Goal: Information Seeking & Learning: Learn about a topic

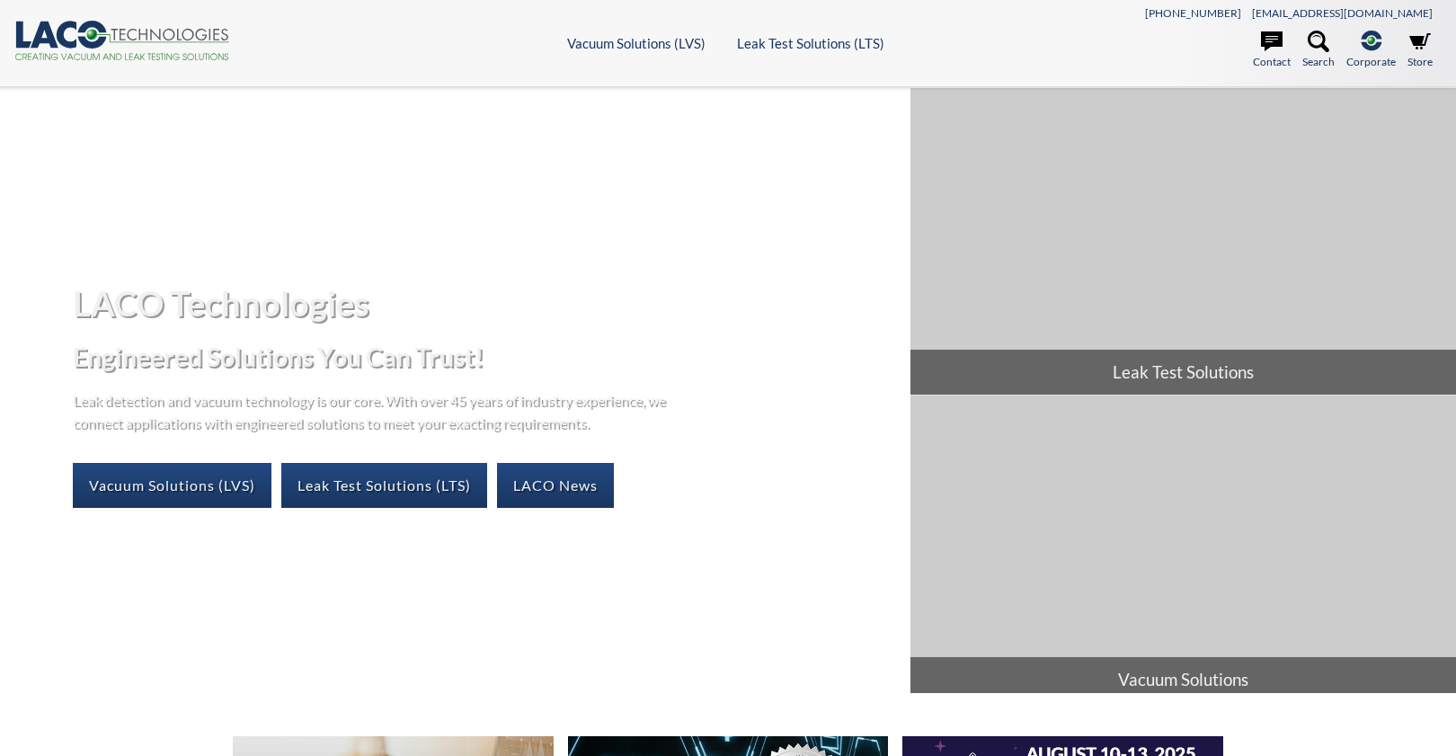
select select "Language Translate Widget"
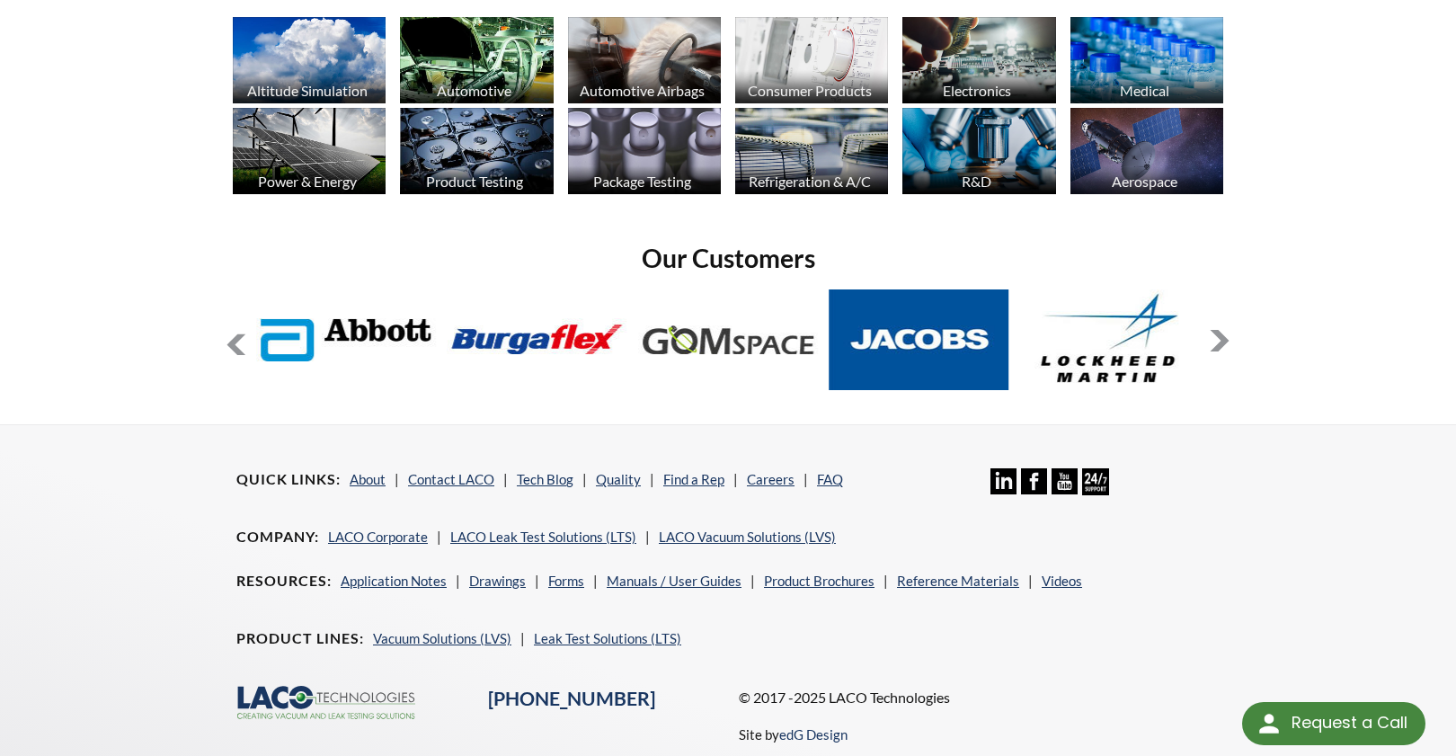
scroll to position [1444, 0]
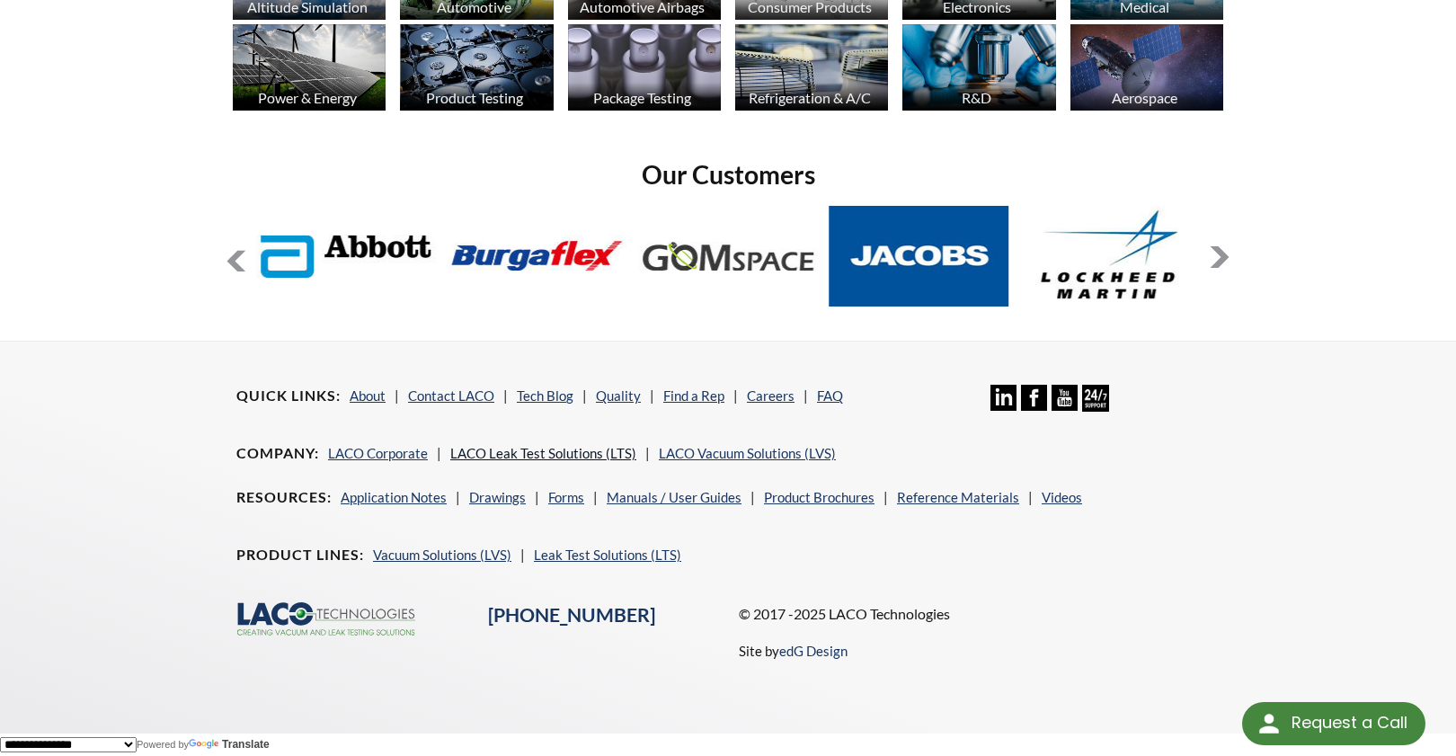
click at [585, 449] on link "LACO Leak Test Solutions (LTS)" at bounding box center [543, 453] width 186 height 16
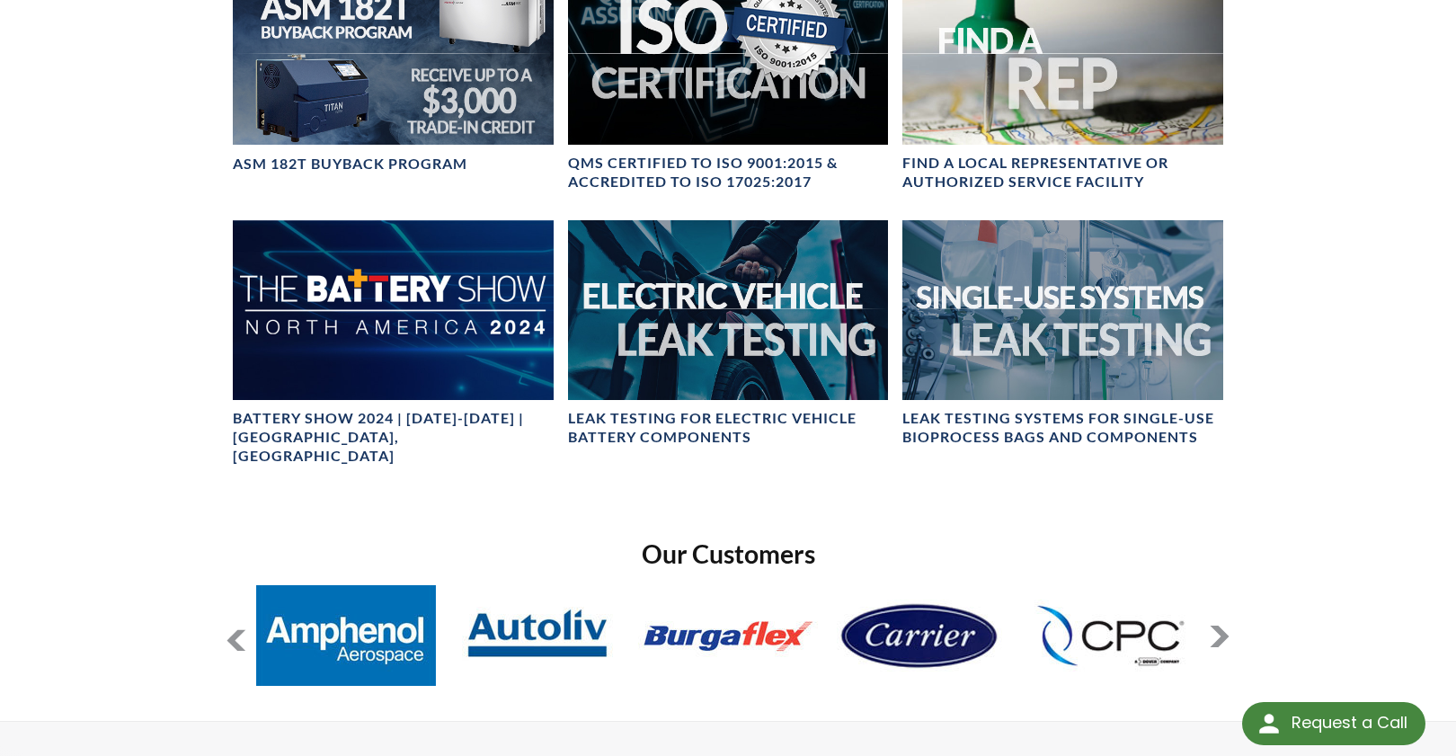
scroll to position [1169, 0]
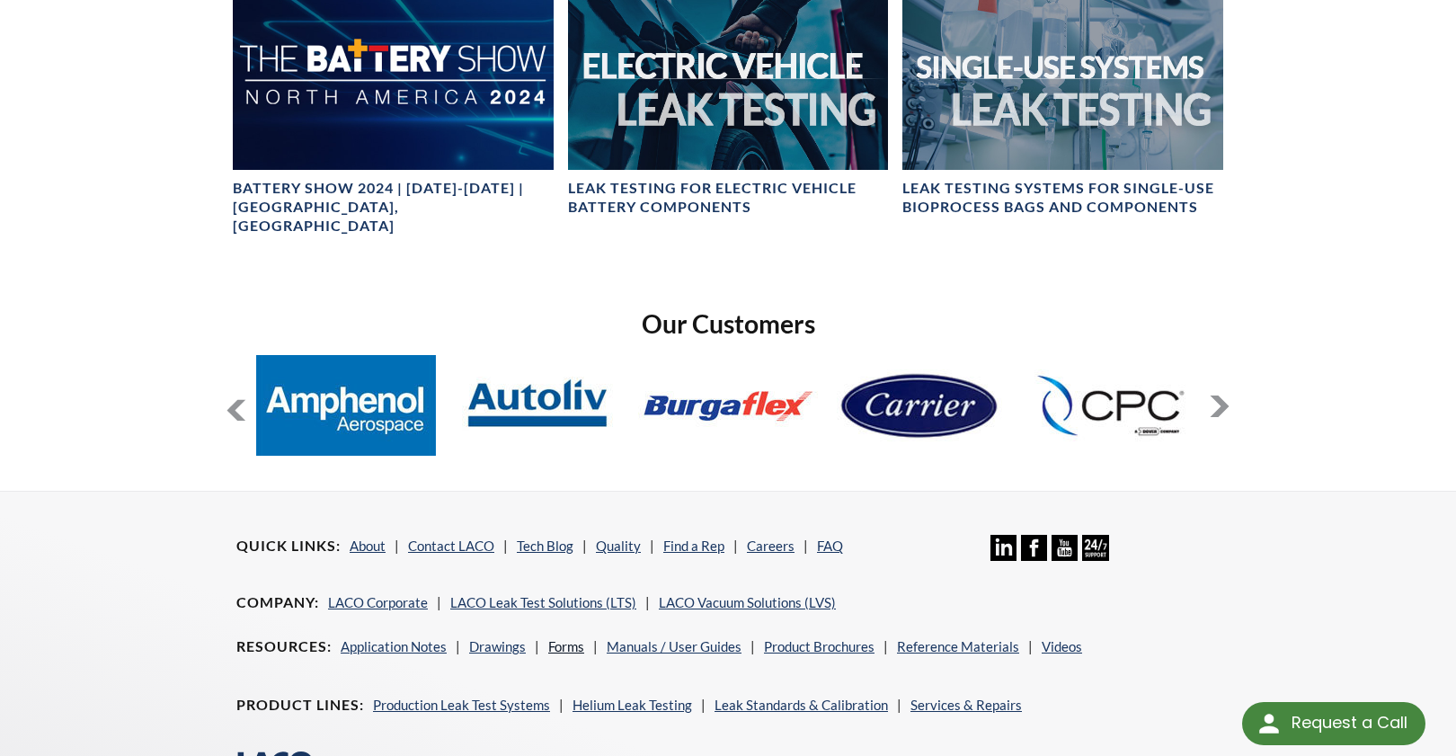
click at [558, 638] on link "Forms" at bounding box center [566, 646] width 36 height 16
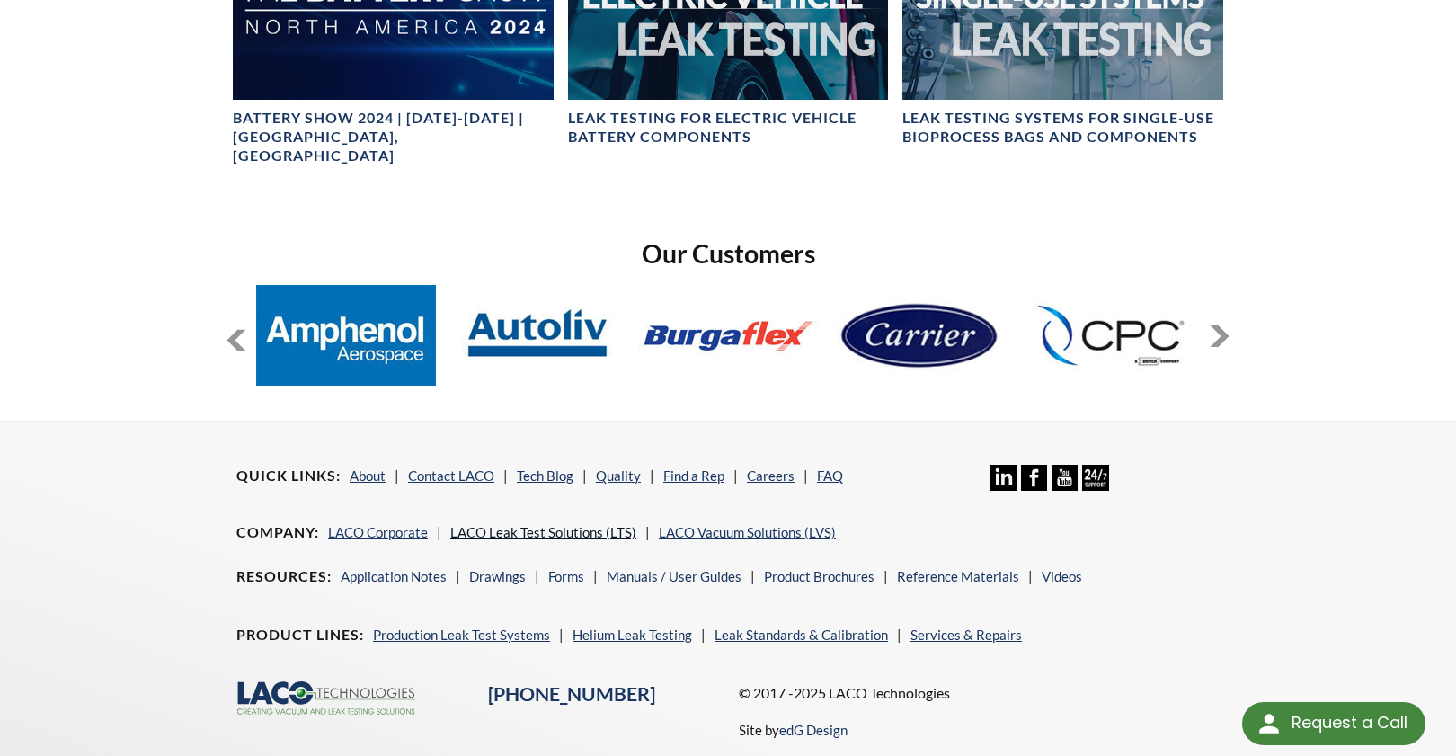
scroll to position [1277, 0]
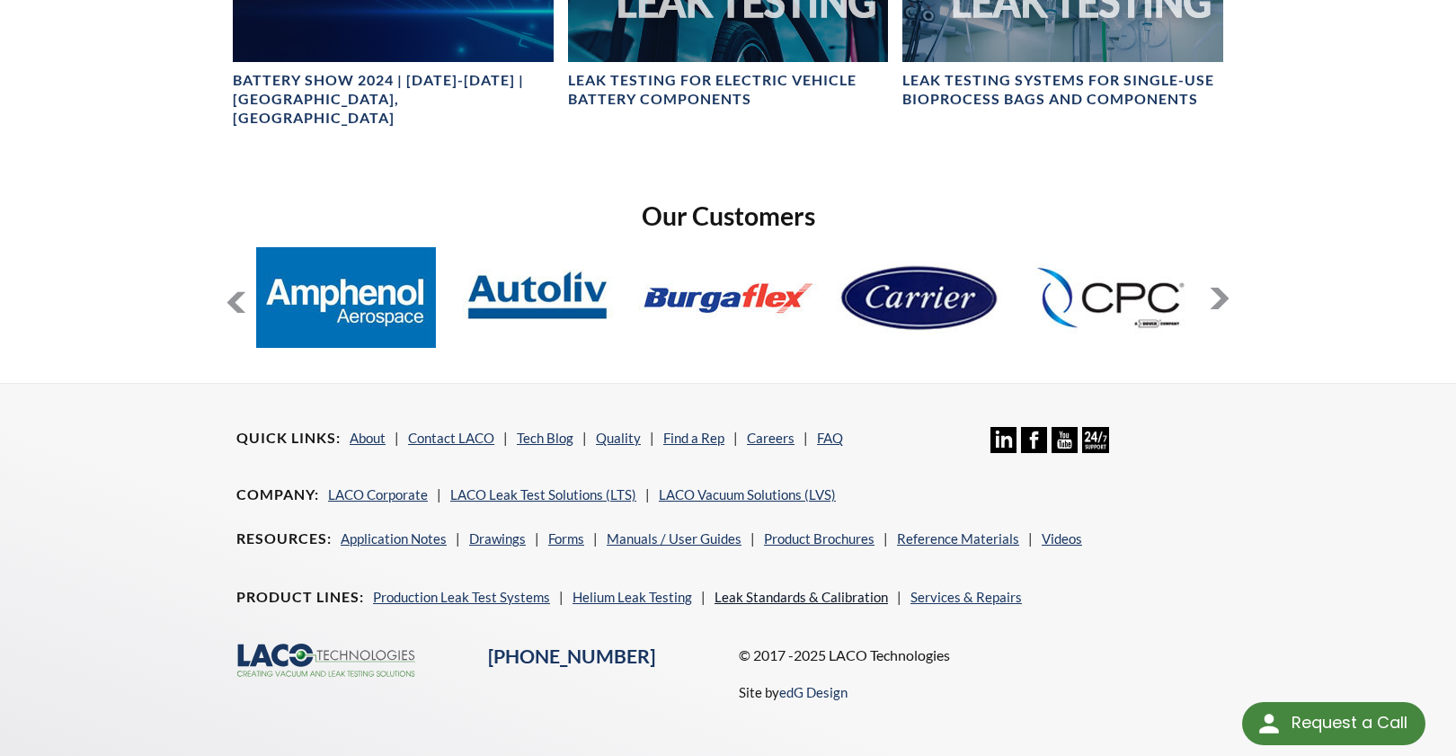
click at [735, 589] on link "Leak Standards & Calibration" at bounding box center [802, 597] width 174 height 16
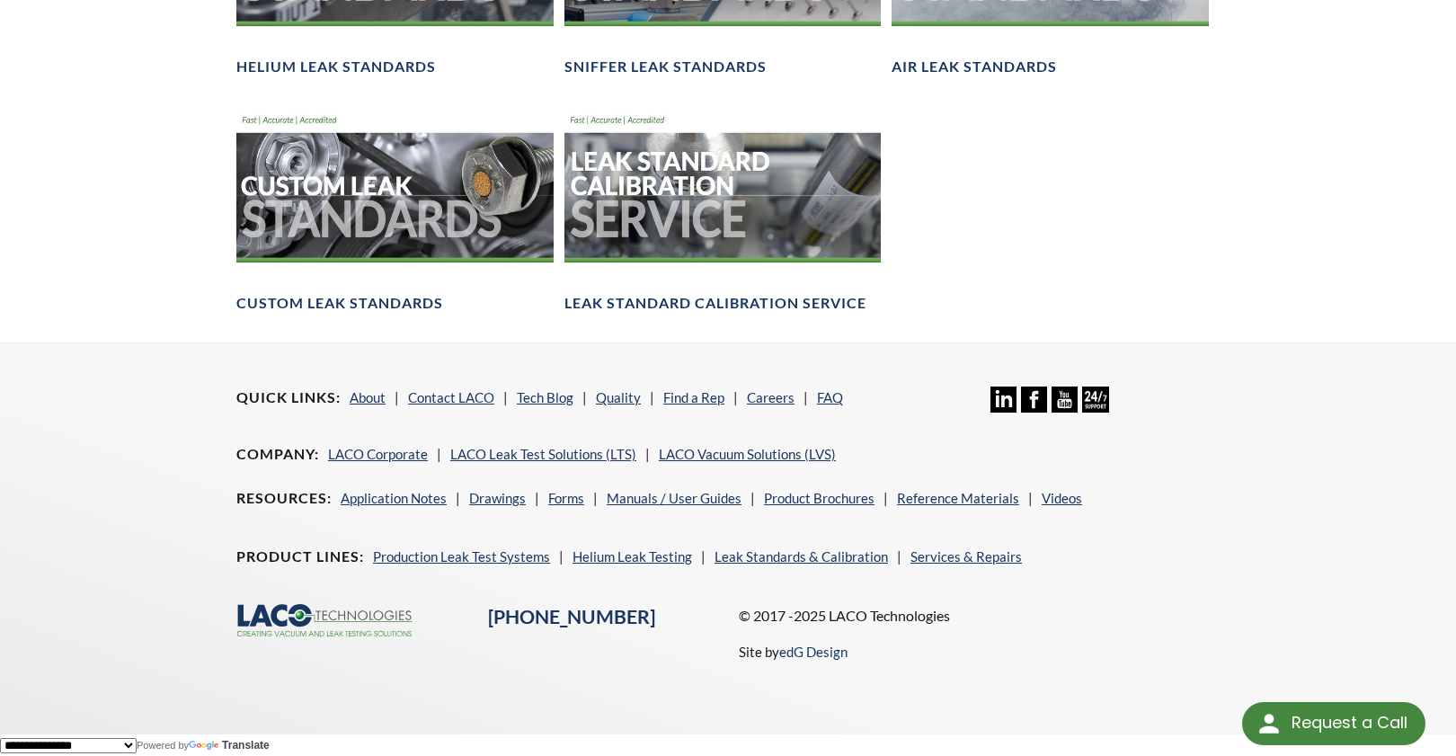
scroll to position [1465, 0]
click at [932, 558] on link "Services & Repairs" at bounding box center [966, 555] width 111 height 16
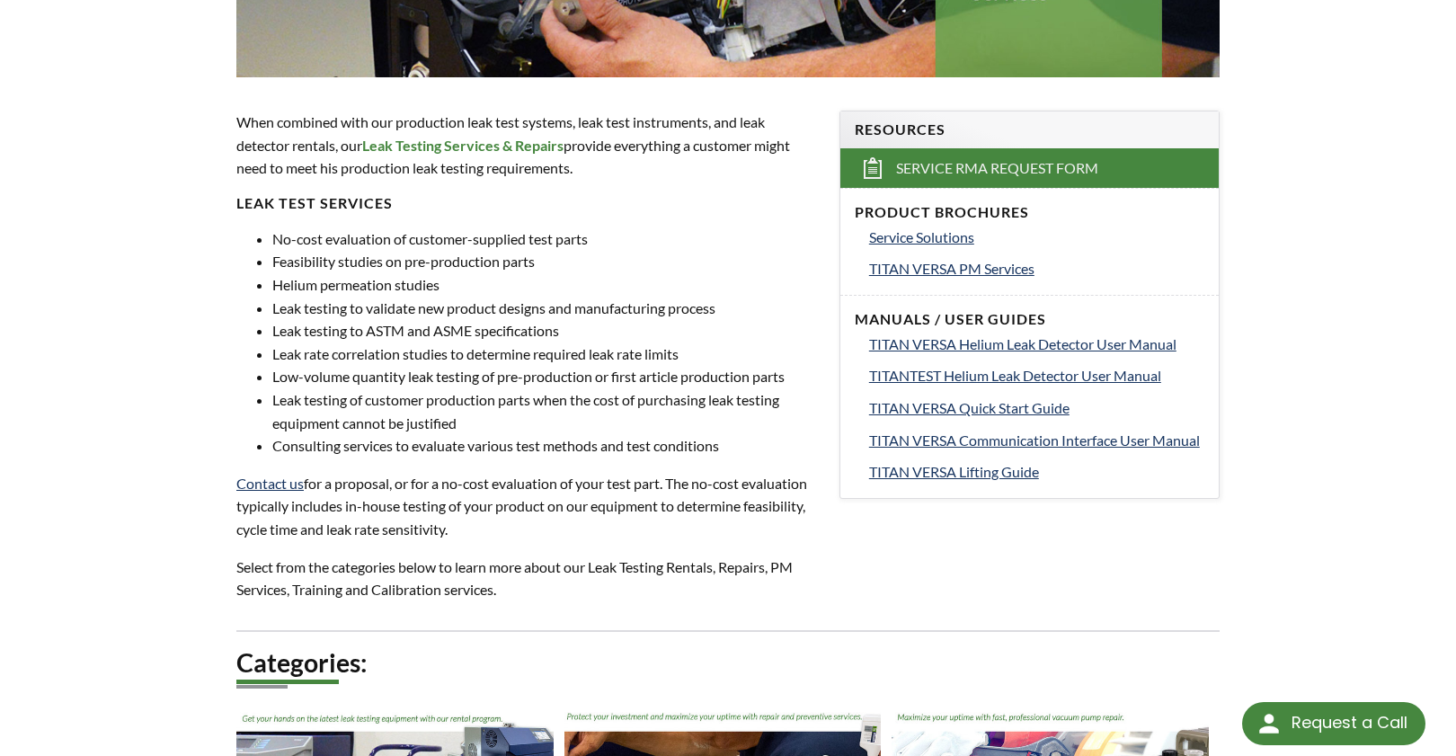
scroll to position [539, 0]
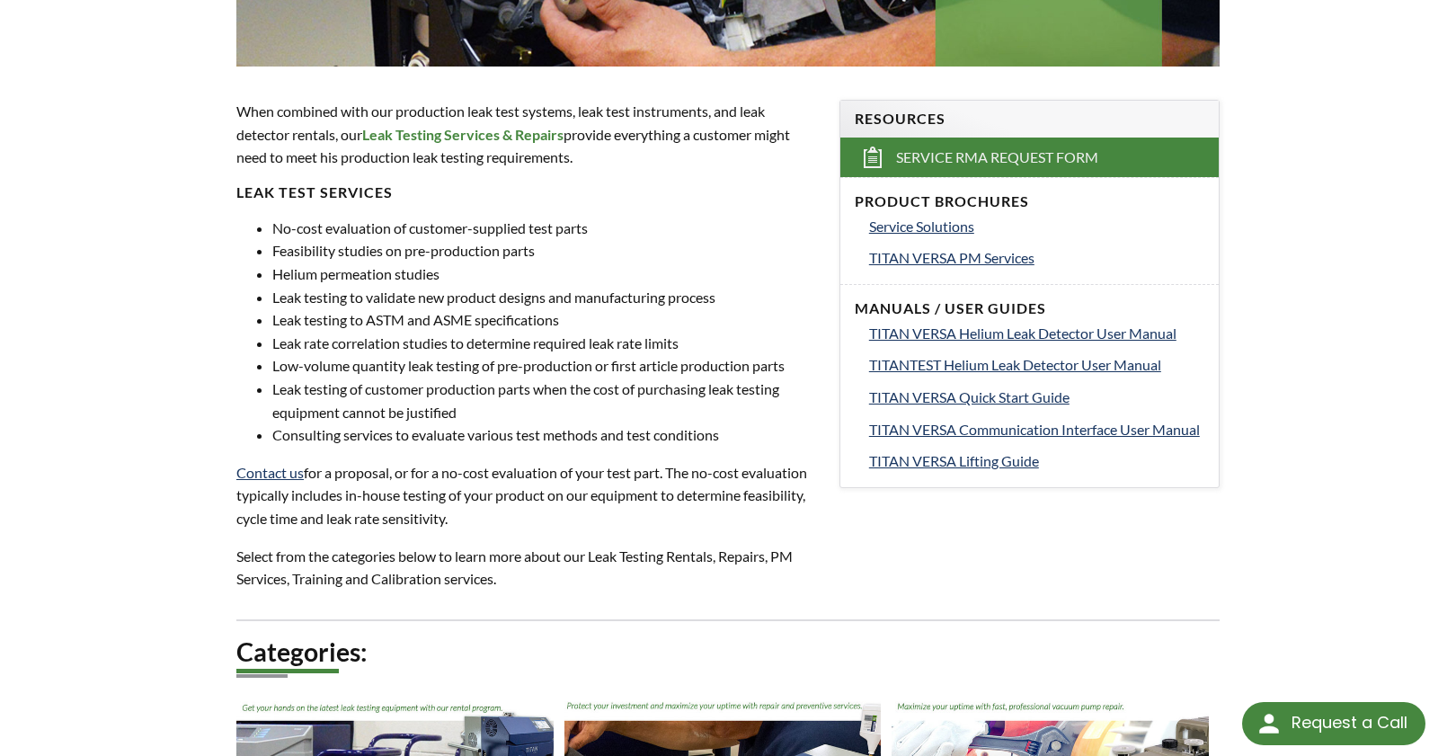
click at [553, 538] on div "When combined with our production leak test systems, leak test instruments, and…" at bounding box center [527, 345] width 582 height 490
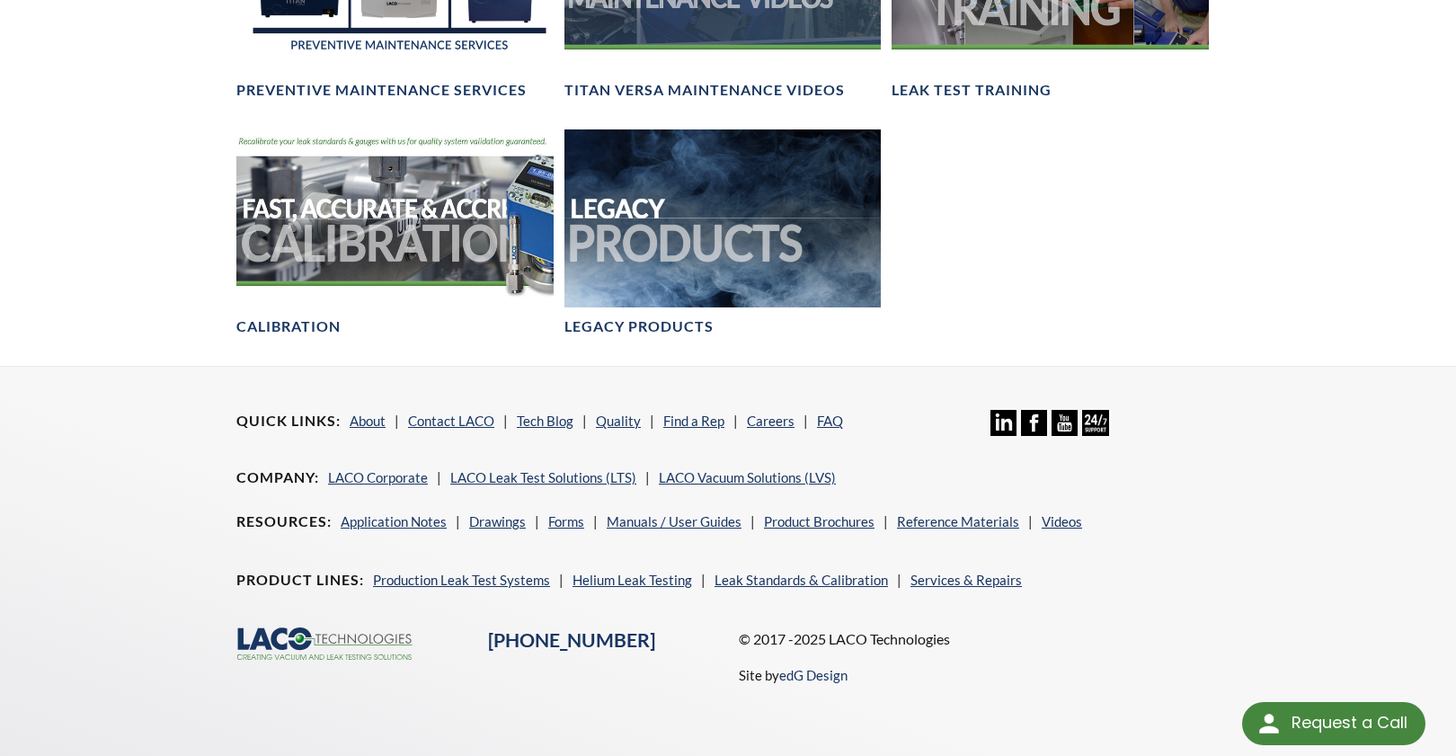
scroll to position [1602, 0]
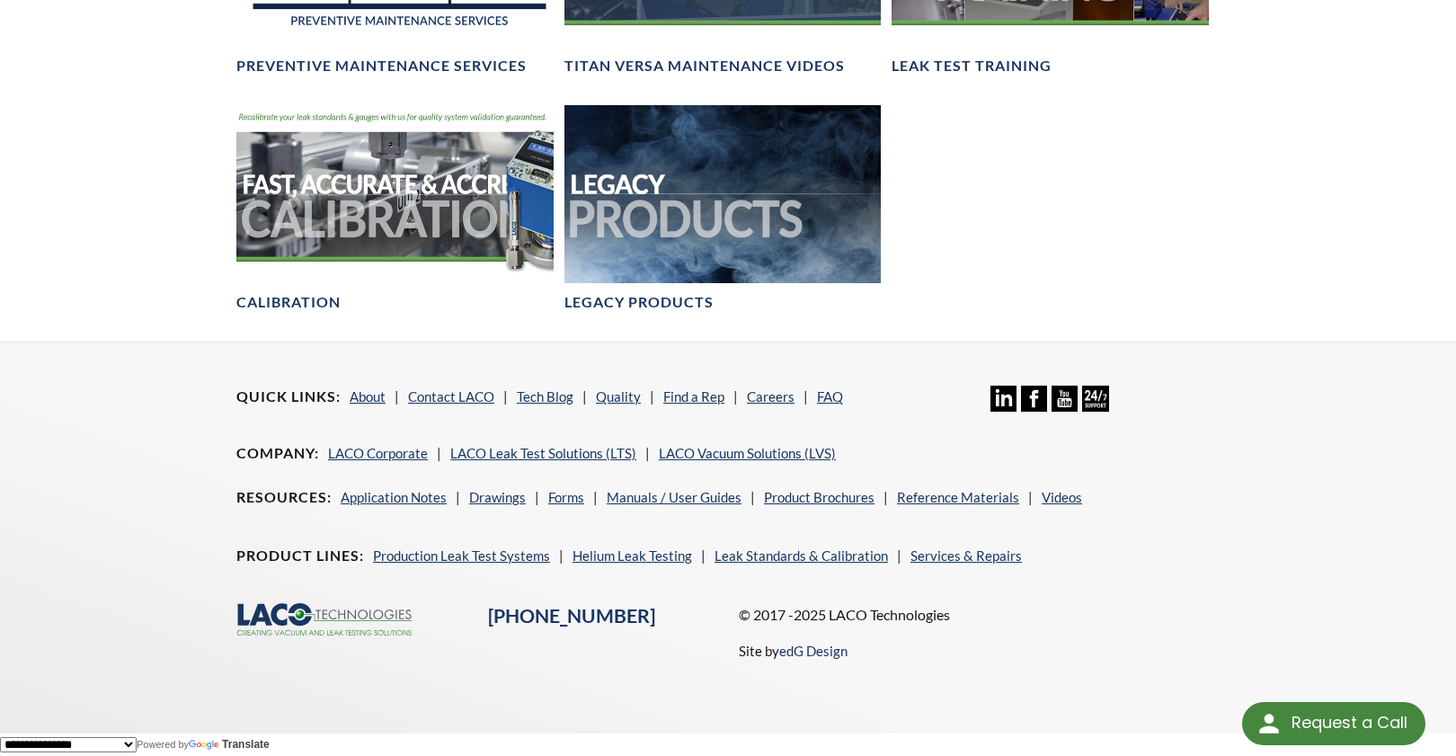
click at [572, 424] on nav "Quick Links About Contact LACO Tech Blog Quality Find a Rep Careers FAQ" at bounding box center [602, 410] width 733 height 49
click at [909, 430] on nav "Quick Links About Contact LACO Tech Blog Quality Find a Rep Careers FAQ" at bounding box center [602, 410] width 733 height 49
click at [818, 394] on link "FAQ" at bounding box center [830, 396] width 26 height 16
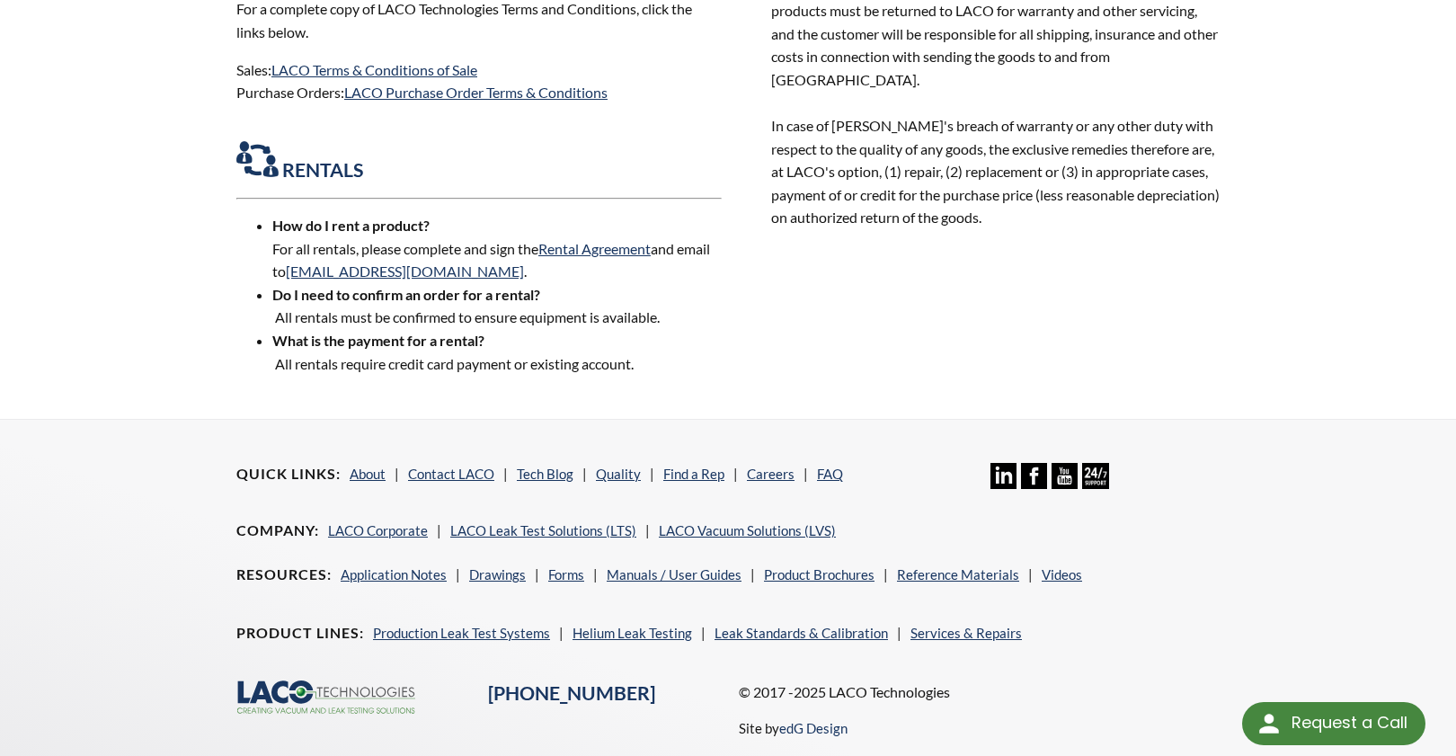
scroll to position [2327, 0]
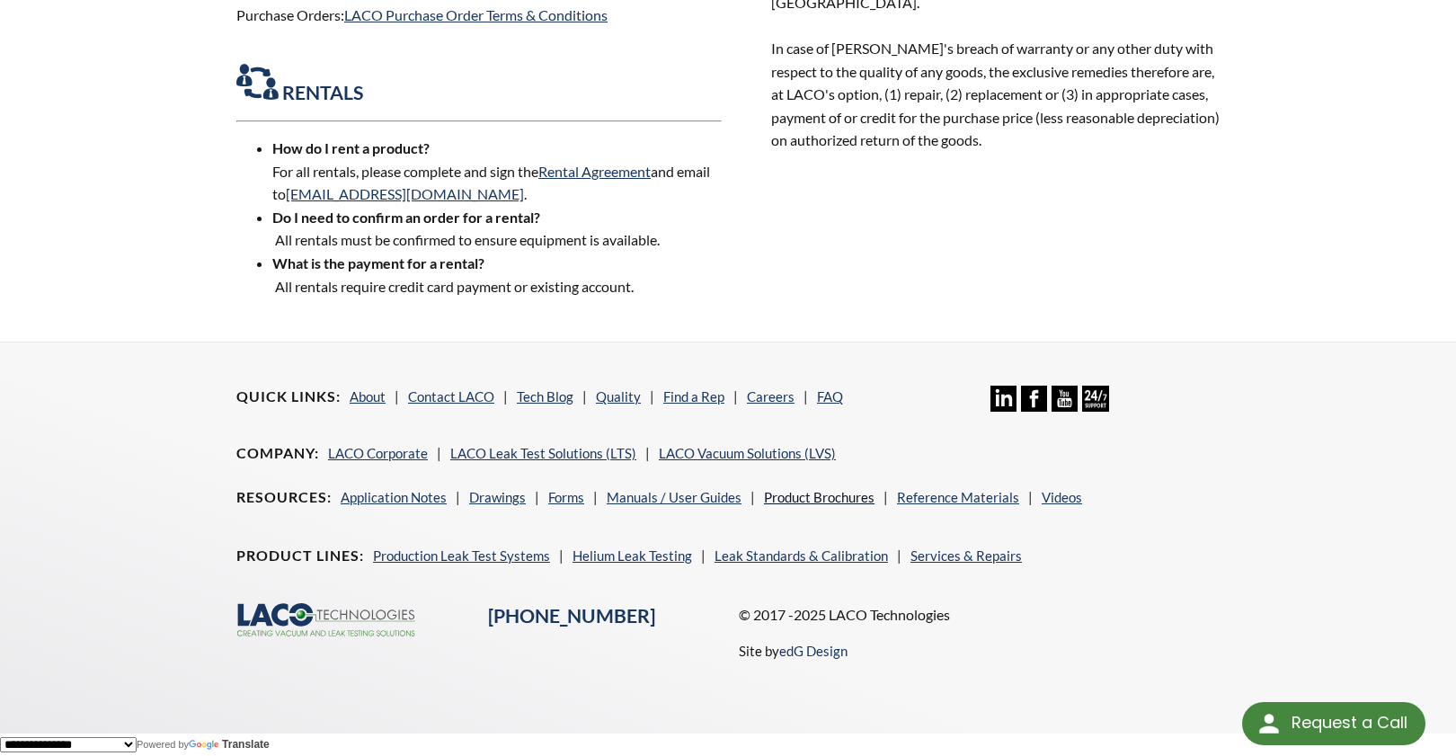
click at [805, 493] on link "Product Brochures" at bounding box center [819, 497] width 111 height 16
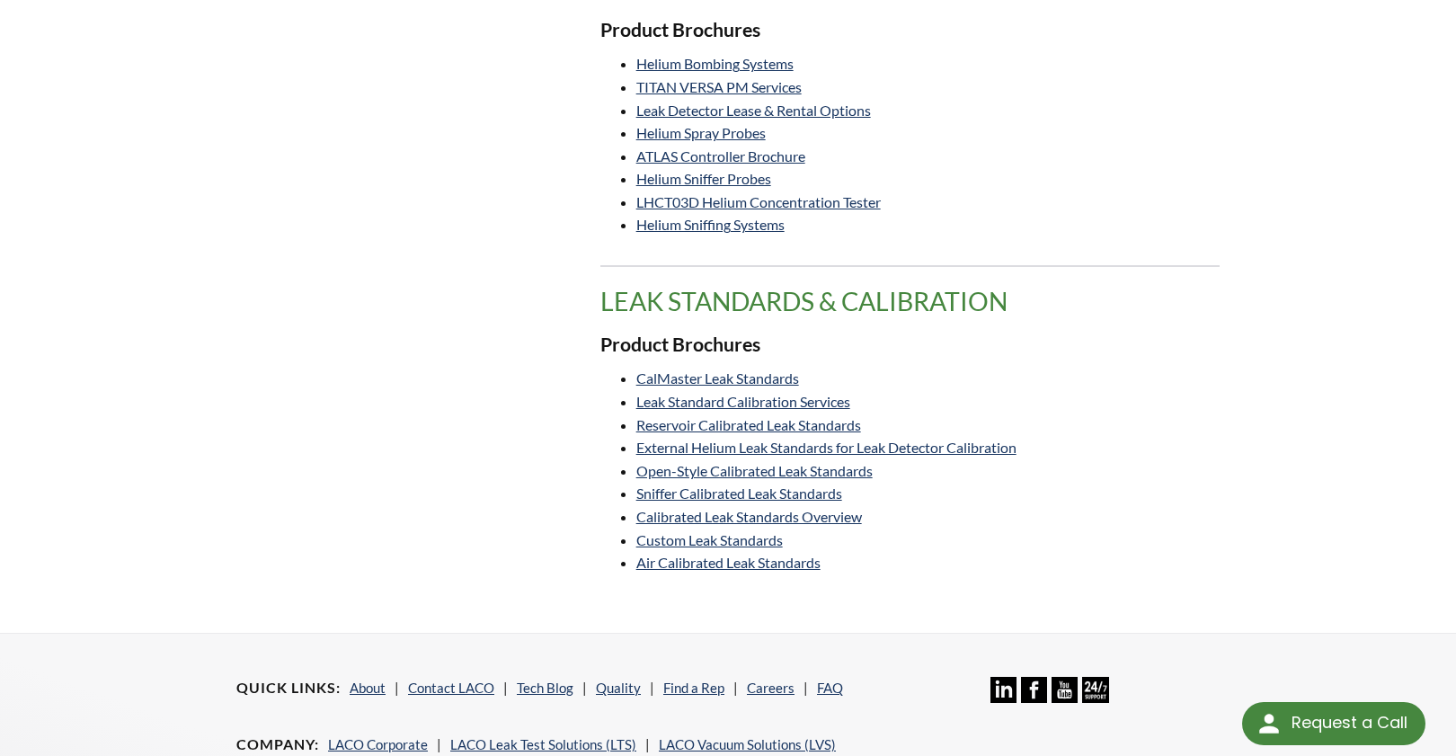
scroll to position [1023, 0]
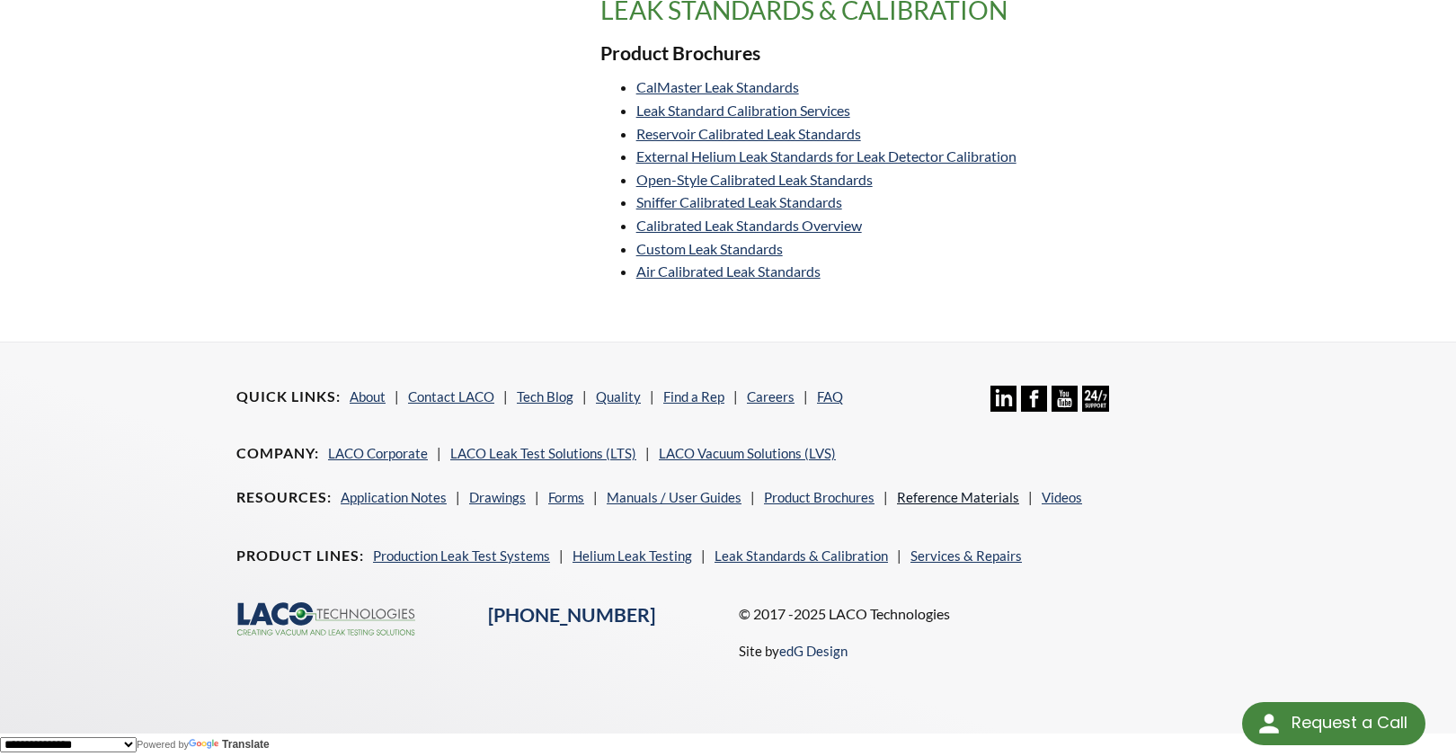
click at [957, 498] on link "Reference Materials" at bounding box center [958, 497] width 122 height 16
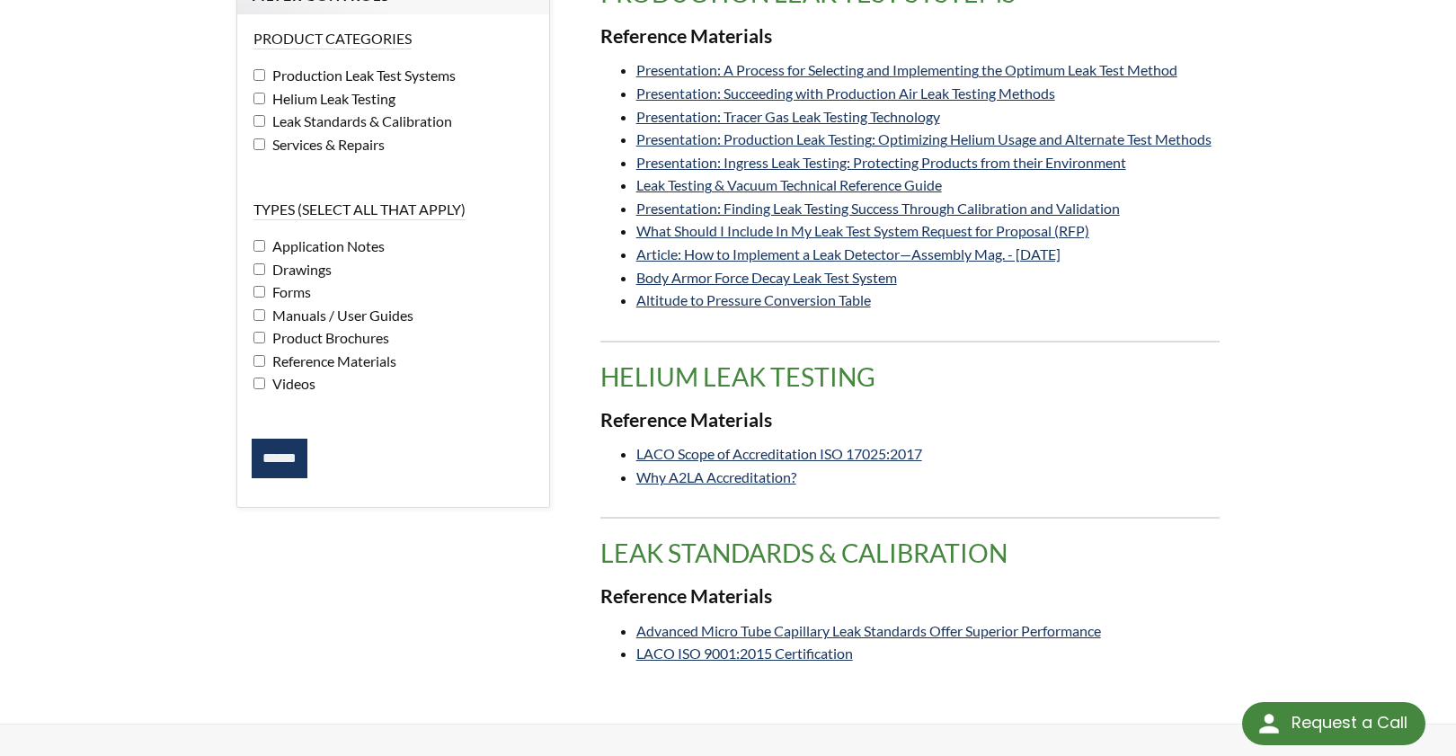
scroll to position [75, 0]
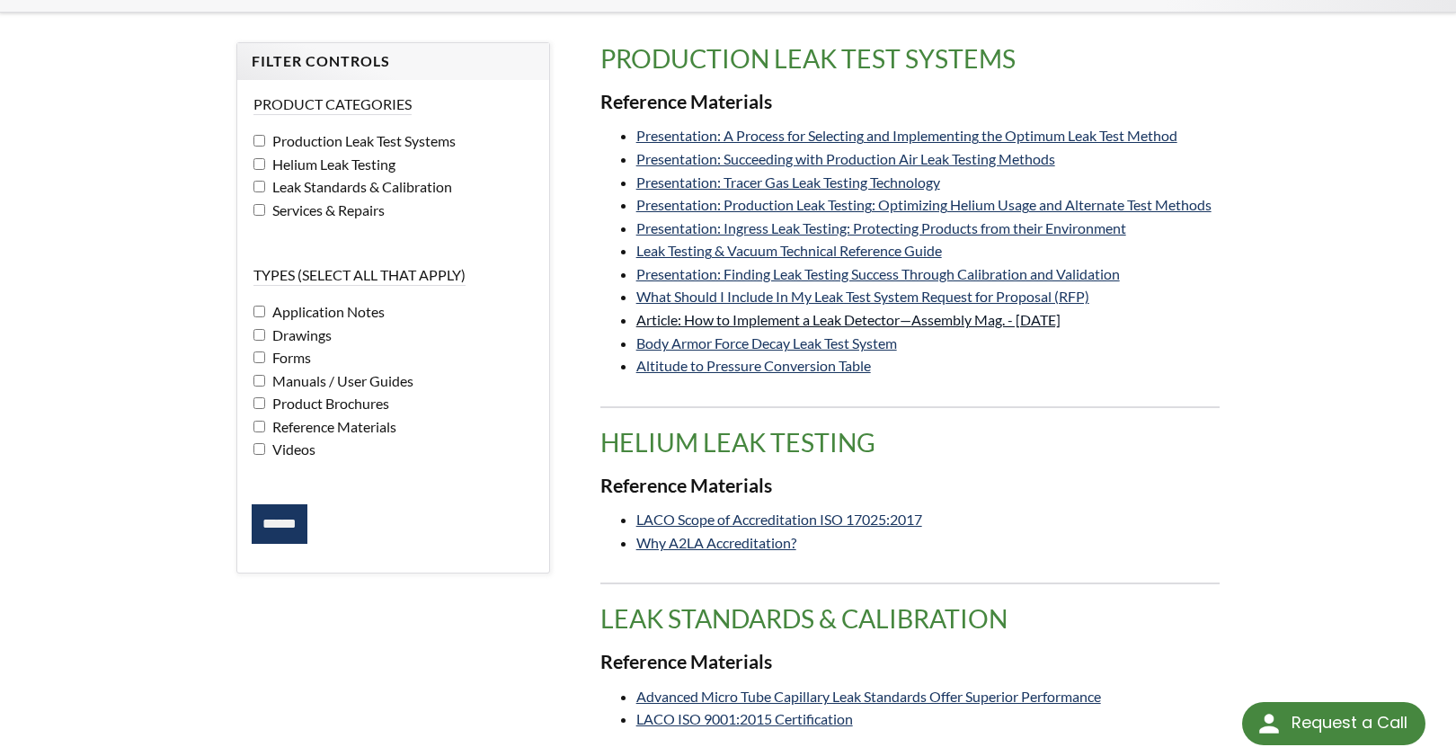
click at [782, 318] on link "Article: How to Implement a Leak Detector—Assembly Mag. - [DATE]" at bounding box center [848, 319] width 424 height 17
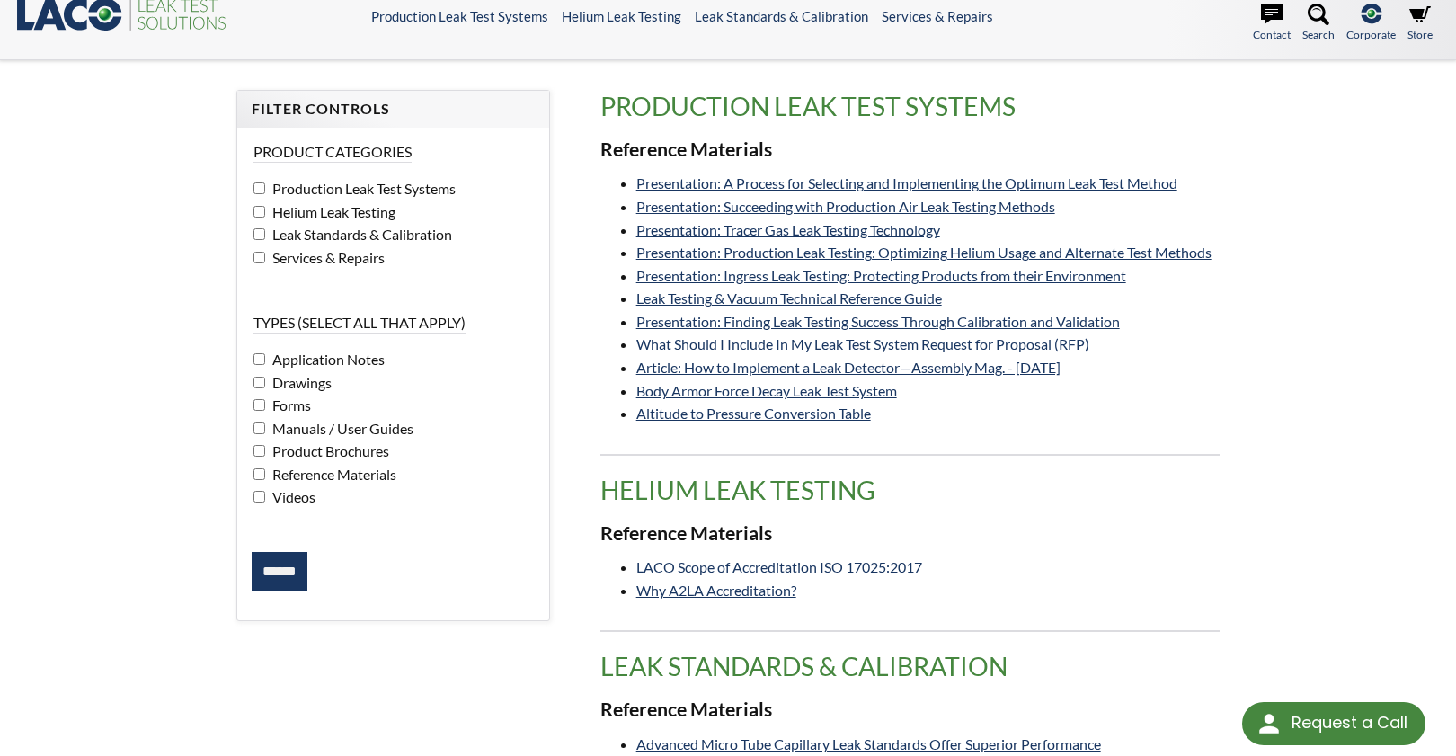
scroll to position [0, 0]
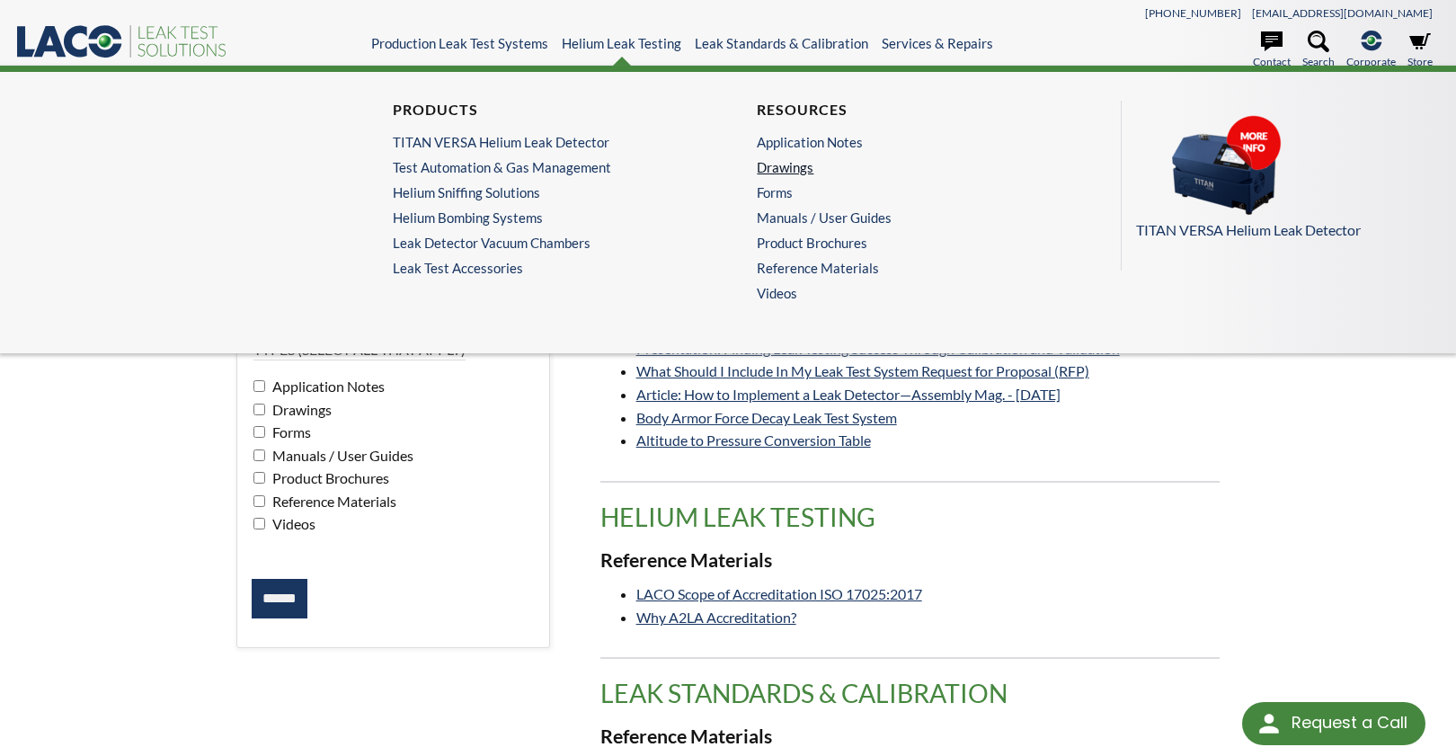
click at [793, 174] on link "Drawings" at bounding box center [905, 167] width 297 height 16
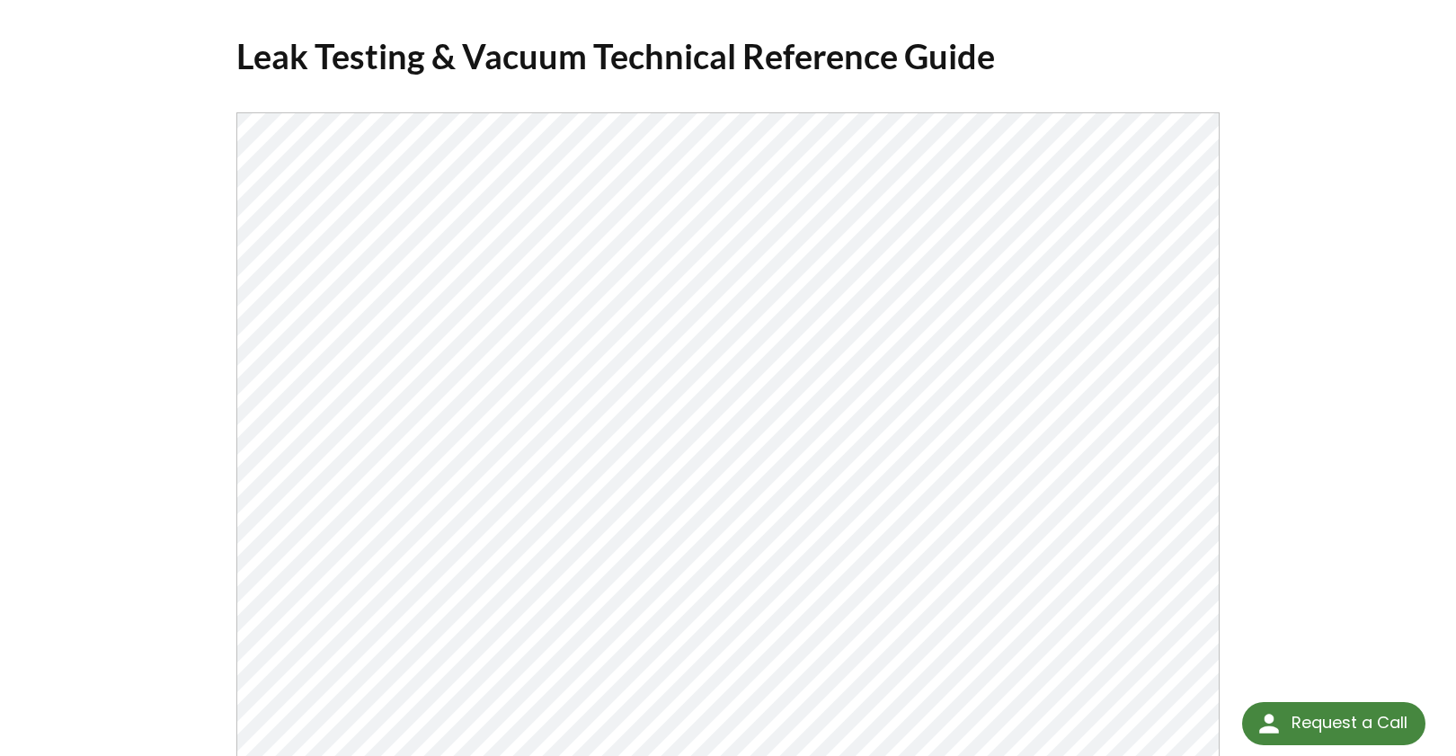
scroll to position [90, 0]
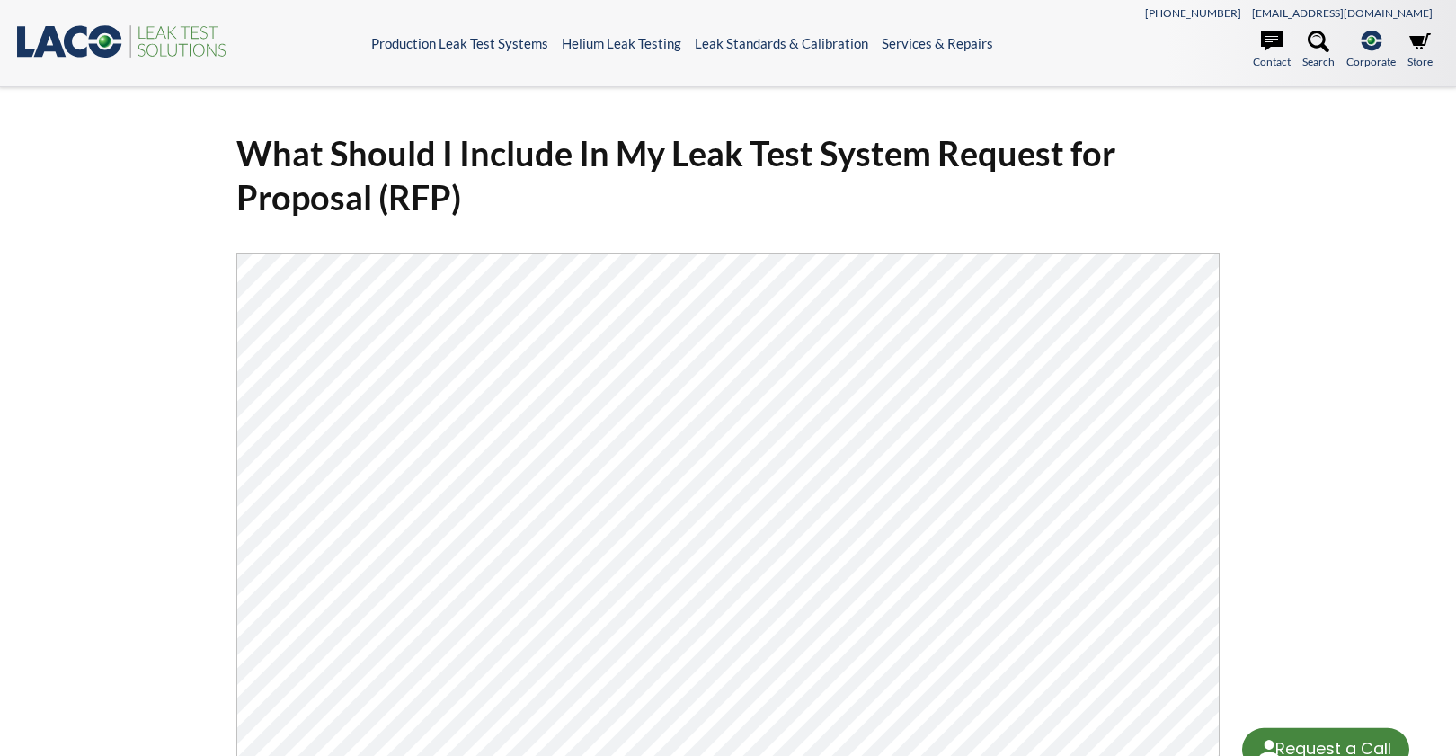
select select "Language Translate Widget"
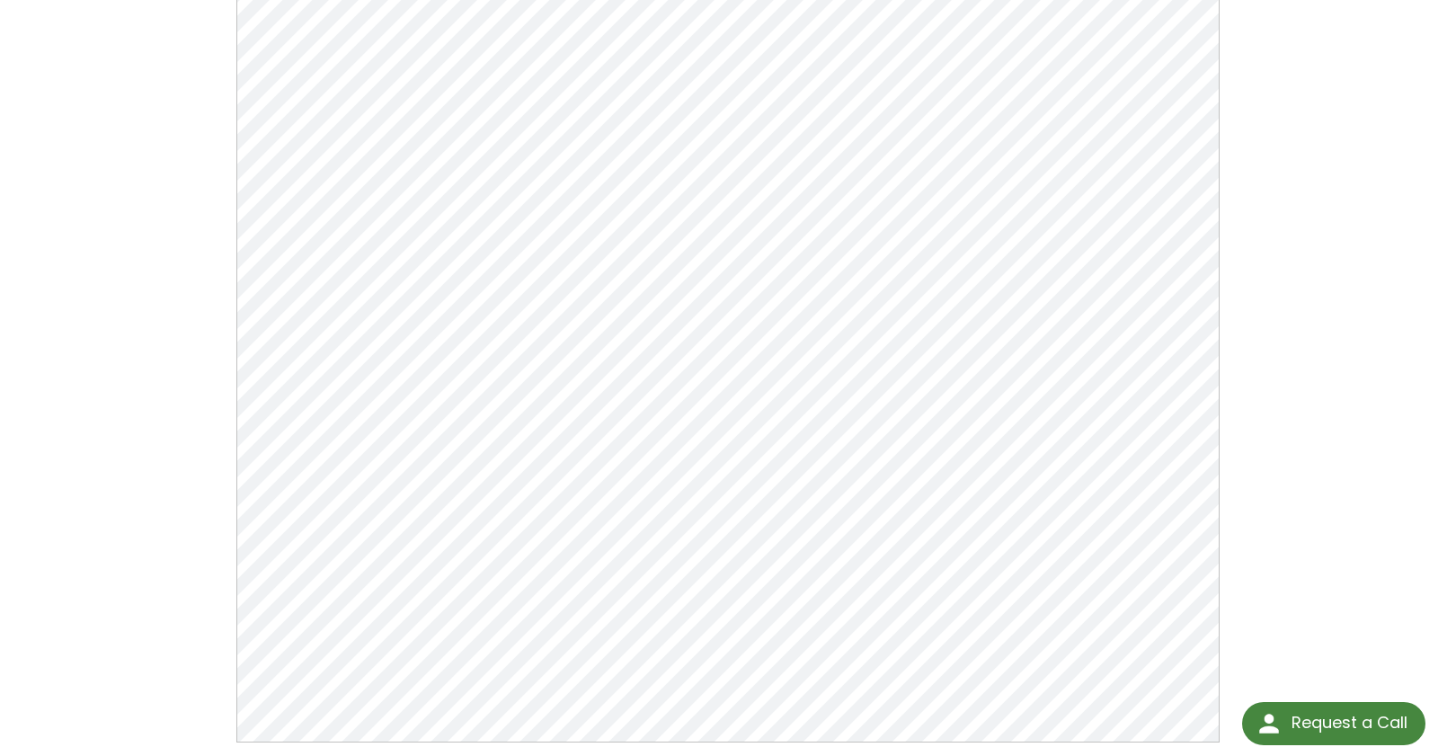
scroll to position [270, 0]
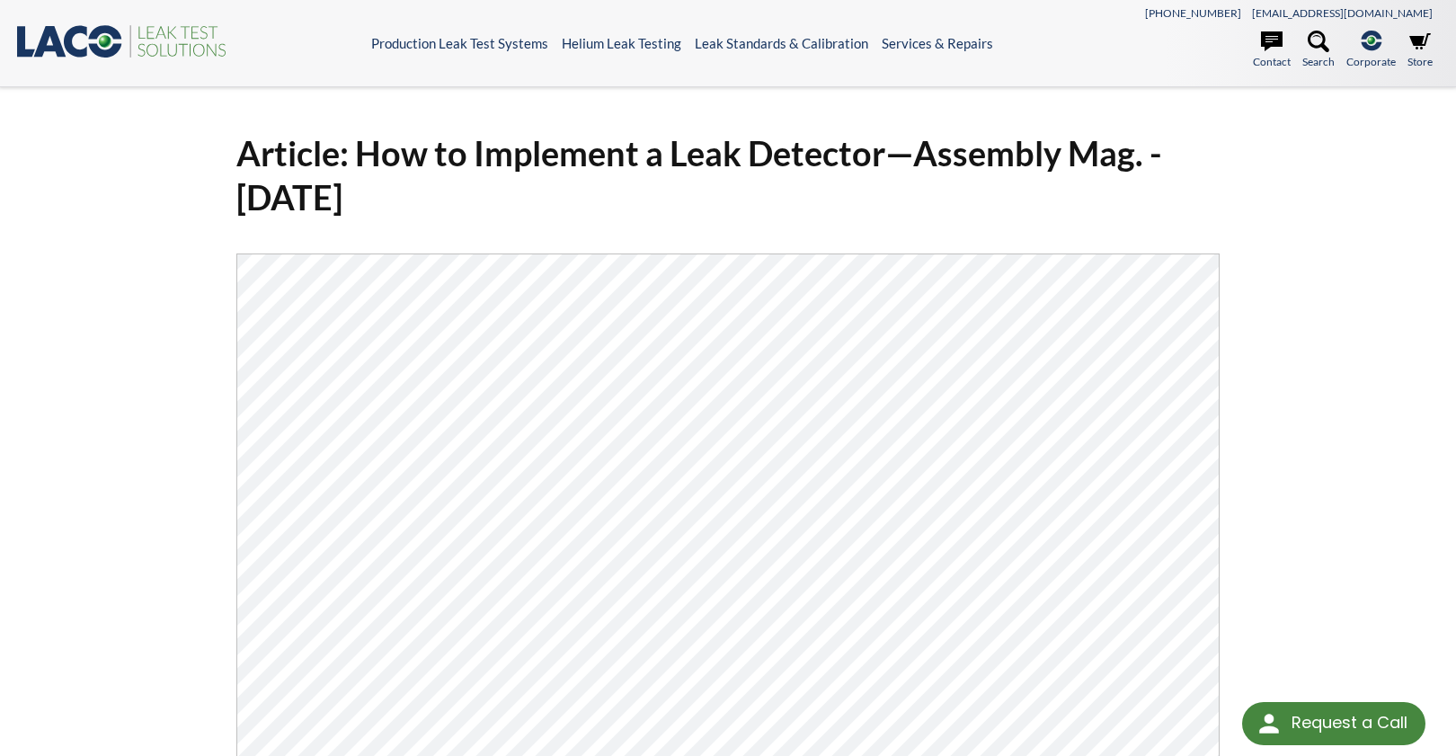
select select "Language Translate Widget"
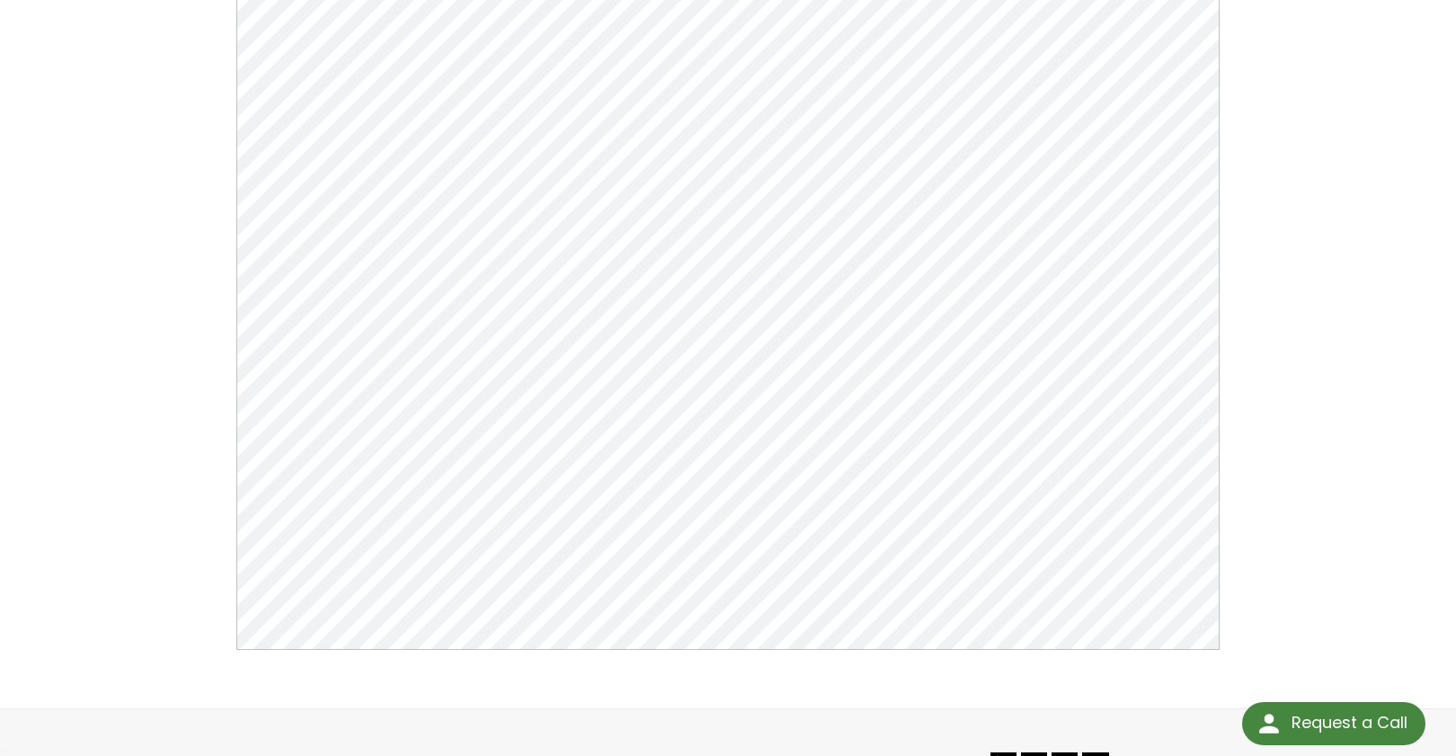
scroll to position [270, 0]
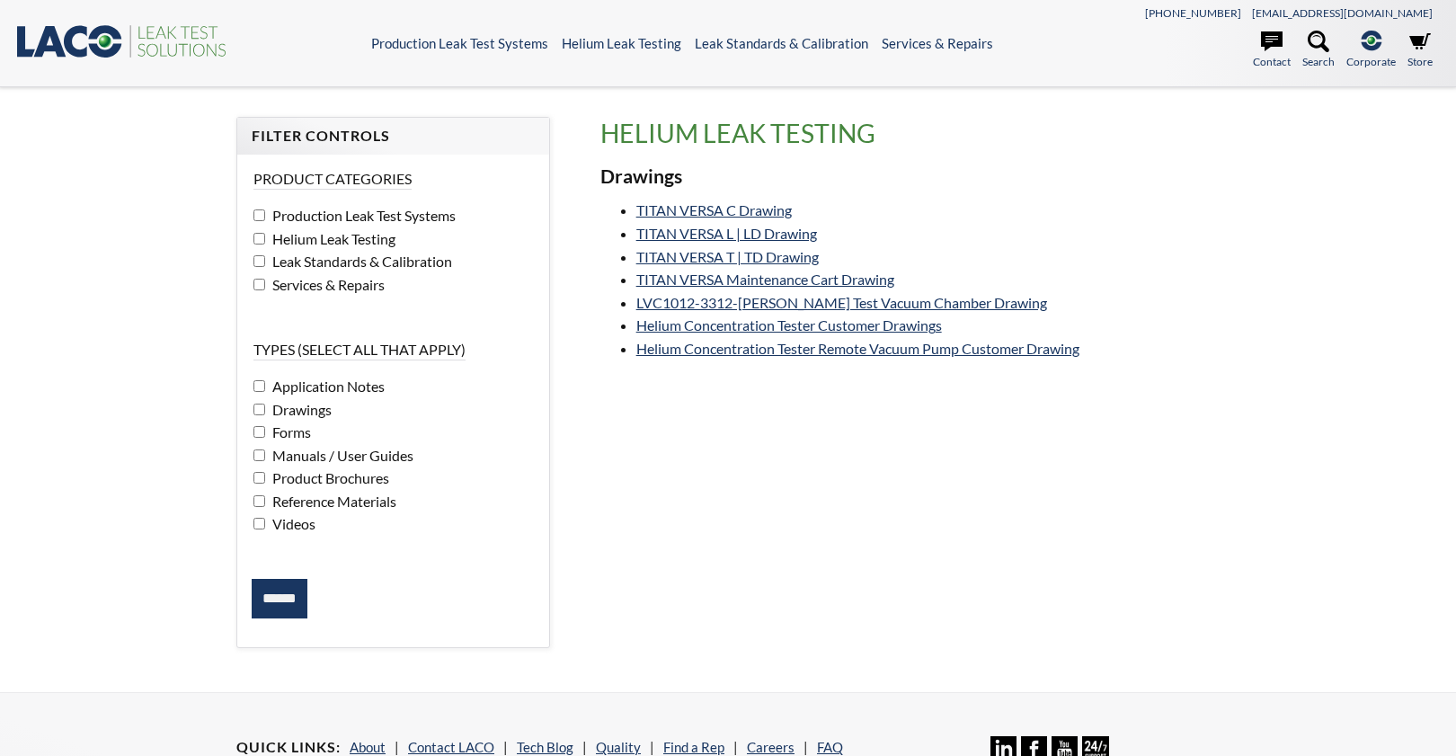
select select "Language Translate Widget"
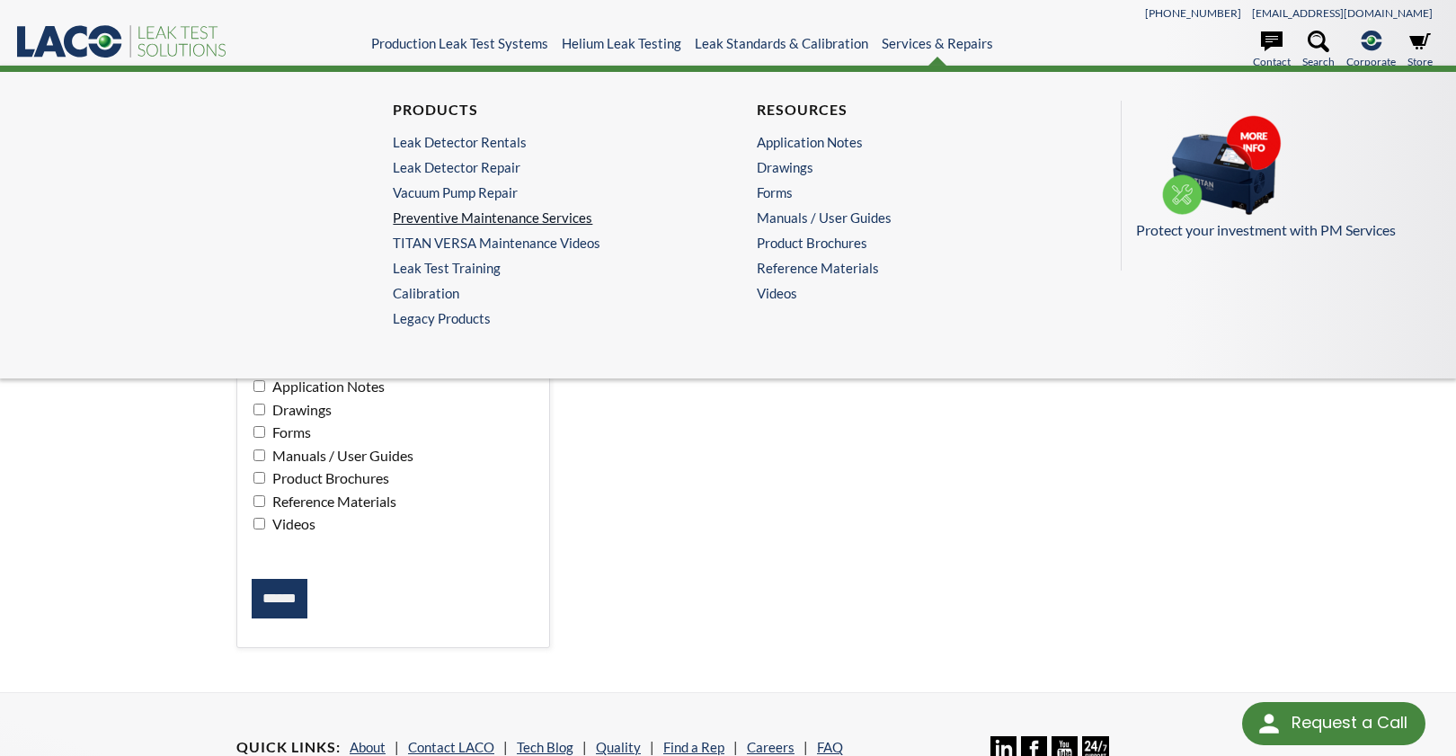
click at [512, 217] on link "Preventive Maintenance Services" at bounding box center [541, 217] width 297 height 16
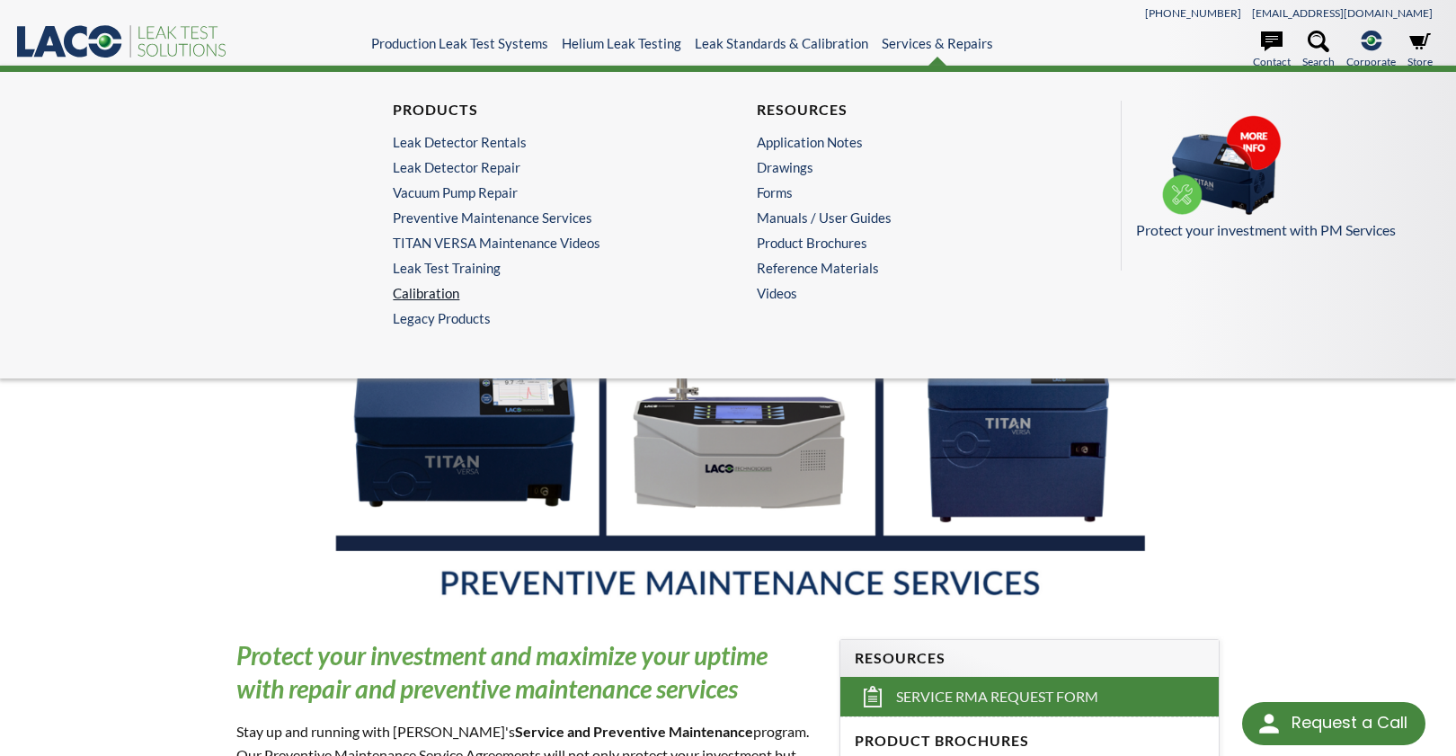
click at [432, 295] on link "Calibration" at bounding box center [541, 293] width 297 height 16
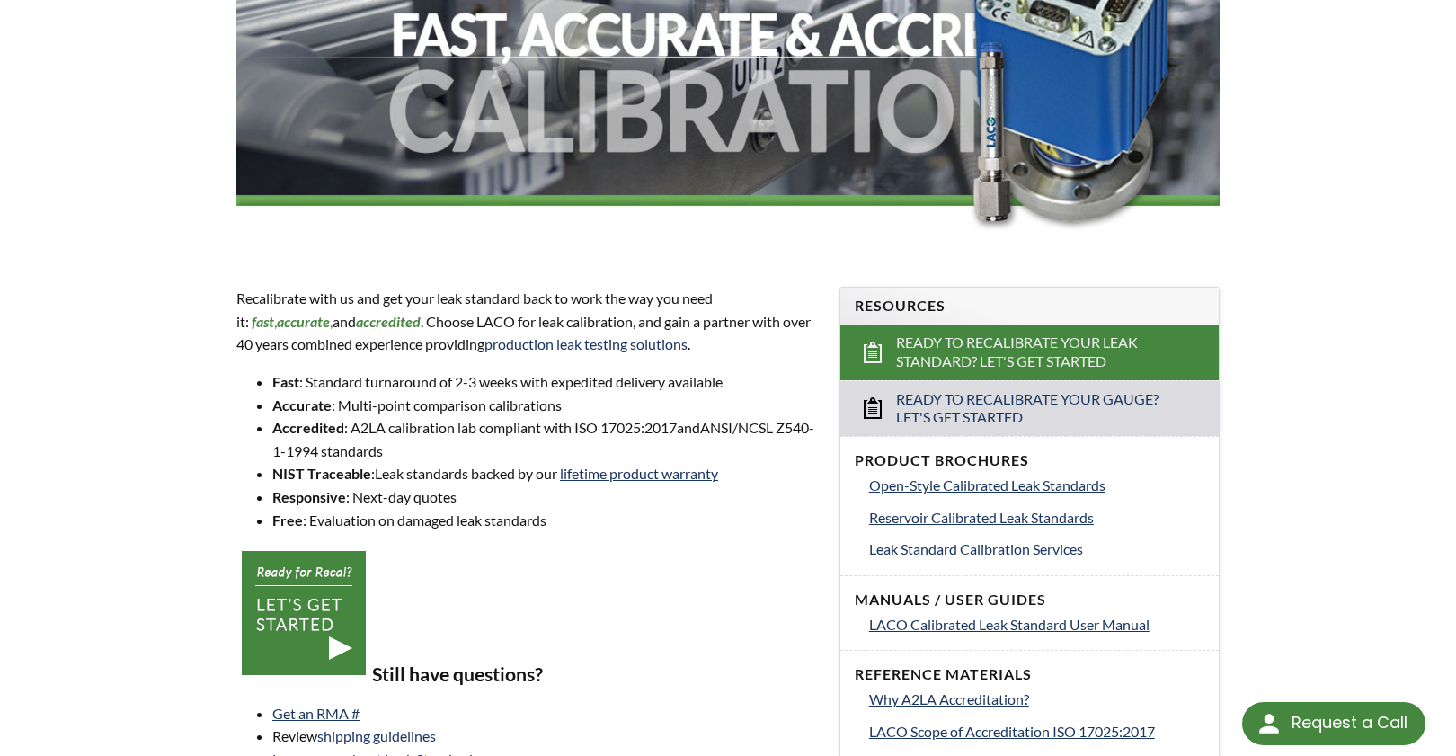
scroll to position [449, 0]
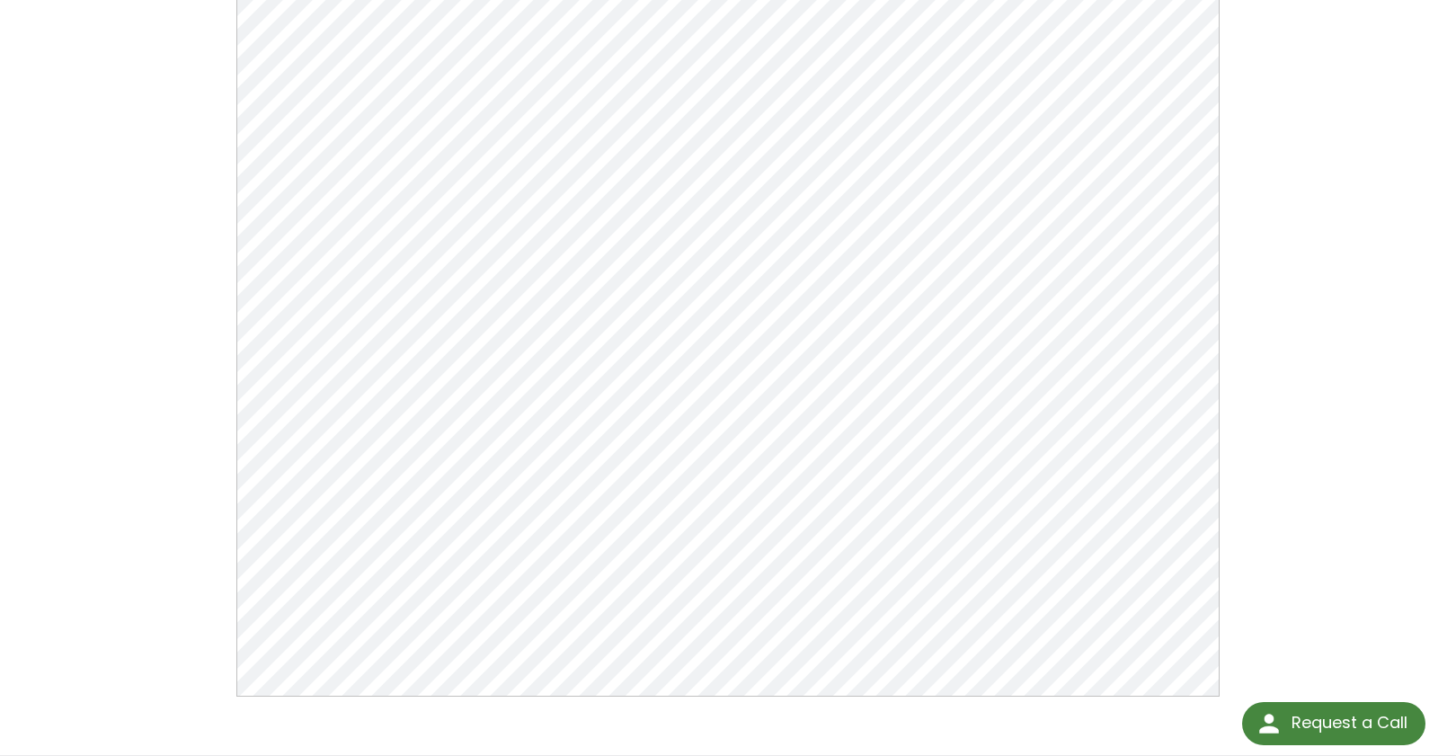
scroll to position [270, 0]
